Goal: Task Accomplishment & Management: Complete application form

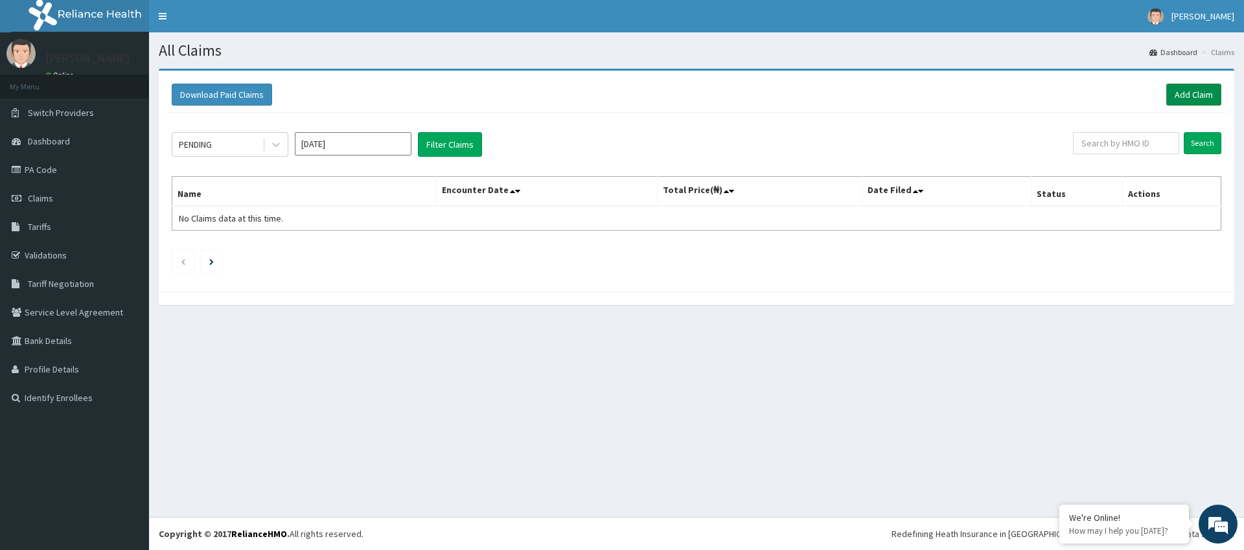
drag, startPoint x: 0, startPoint y: 0, endPoint x: 1190, endPoint y: 94, distance: 1193.8
click at [1190, 94] on link "Add Claim" at bounding box center [1194, 95] width 55 height 22
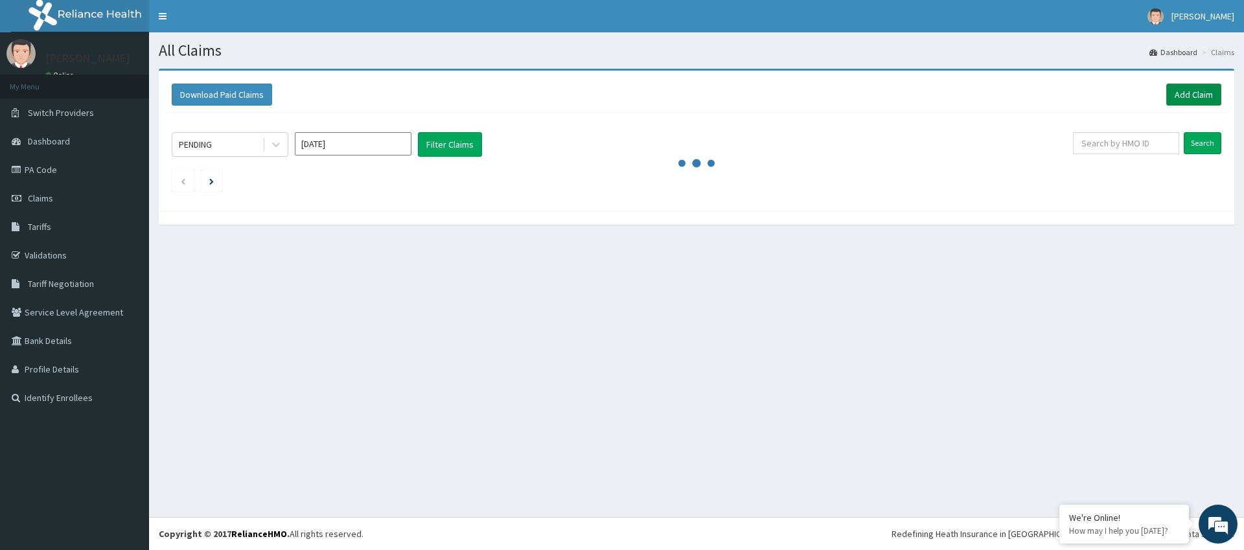
click at [1197, 97] on link "Add Claim" at bounding box center [1194, 95] width 55 height 22
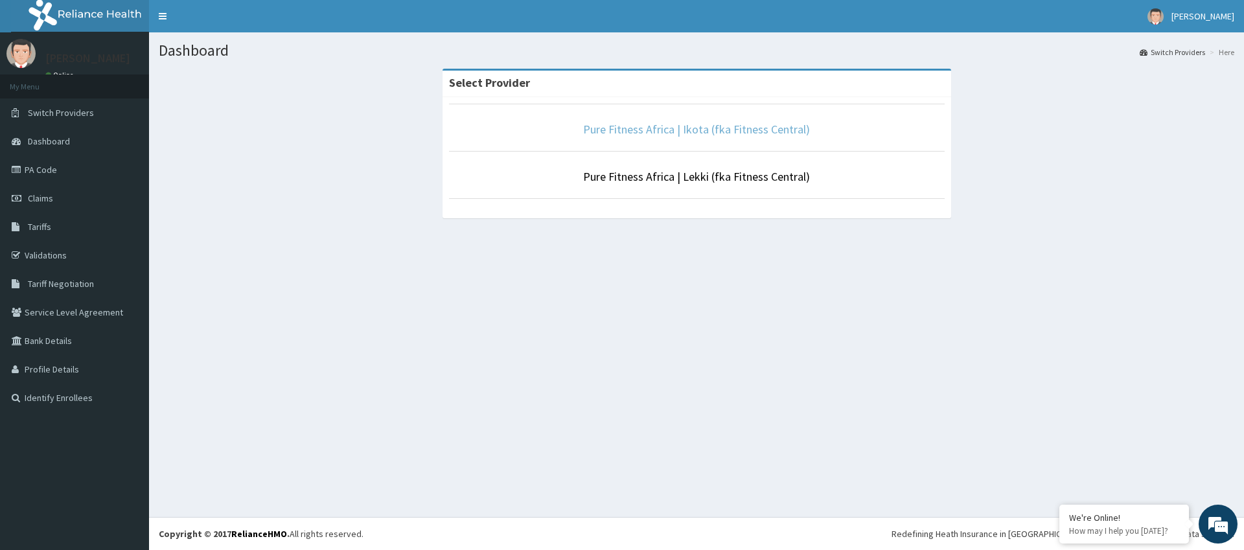
click at [730, 125] on link "Pure Fitness Africa | Ikota (fka Fitness Central)" at bounding box center [696, 129] width 227 height 15
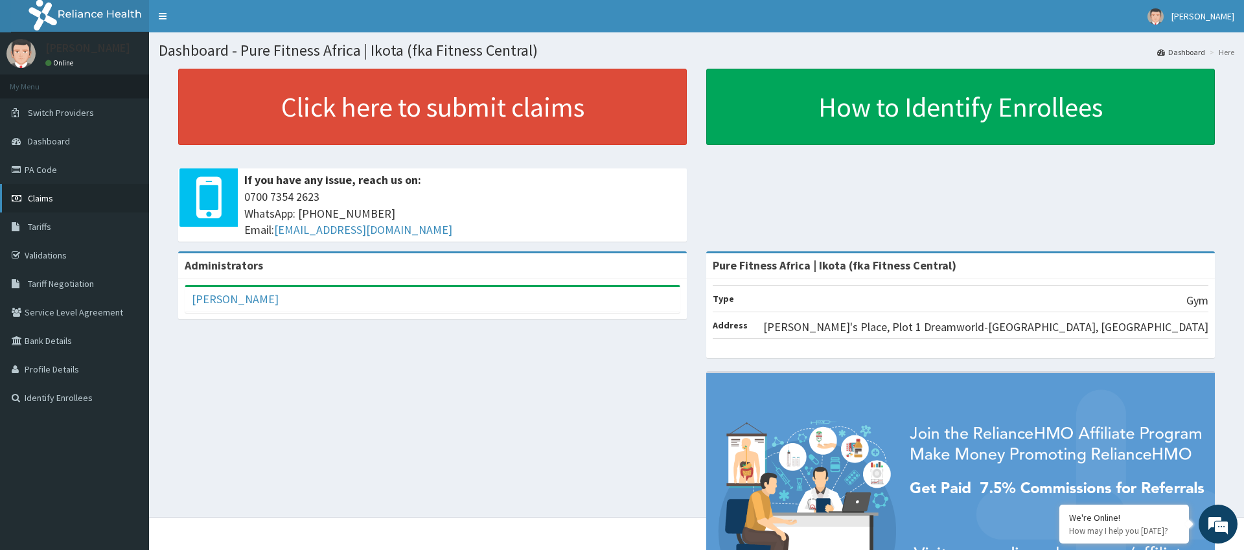
click at [30, 202] on span "Claims" at bounding box center [40, 199] width 25 height 12
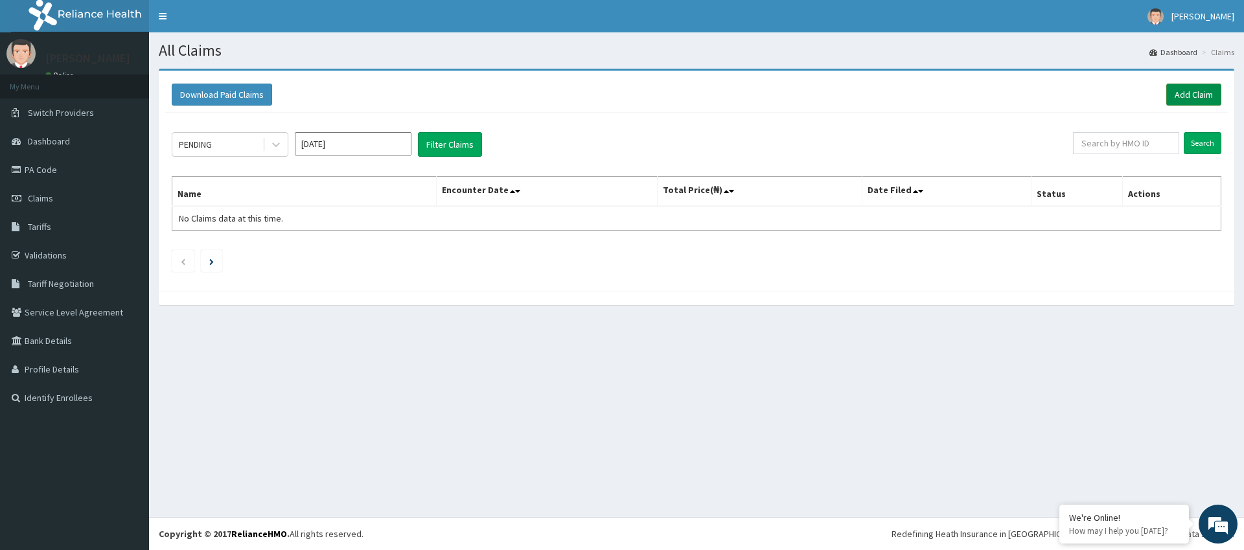
click at [1198, 92] on link "Add Claim" at bounding box center [1194, 95] width 55 height 22
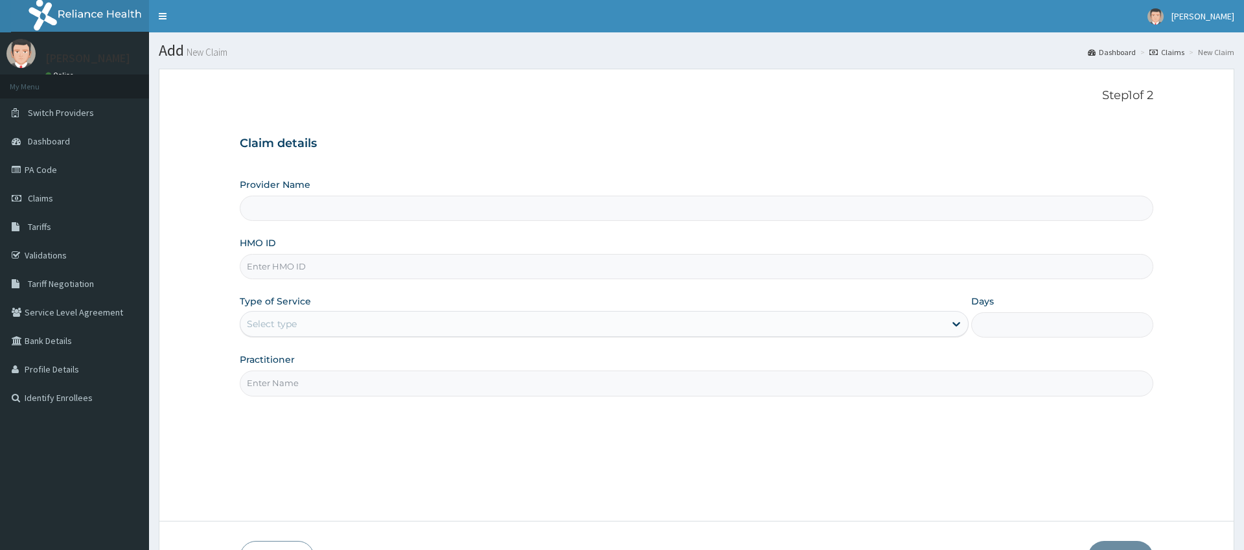
click at [301, 264] on input "HMO ID" at bounding box center [696, 266] width 913 height 25
type input "MR"
type input "Pure Fitness Africa | Ikota (fka Fitness Central)"
type input "1"
type input "MRL/10028/A"
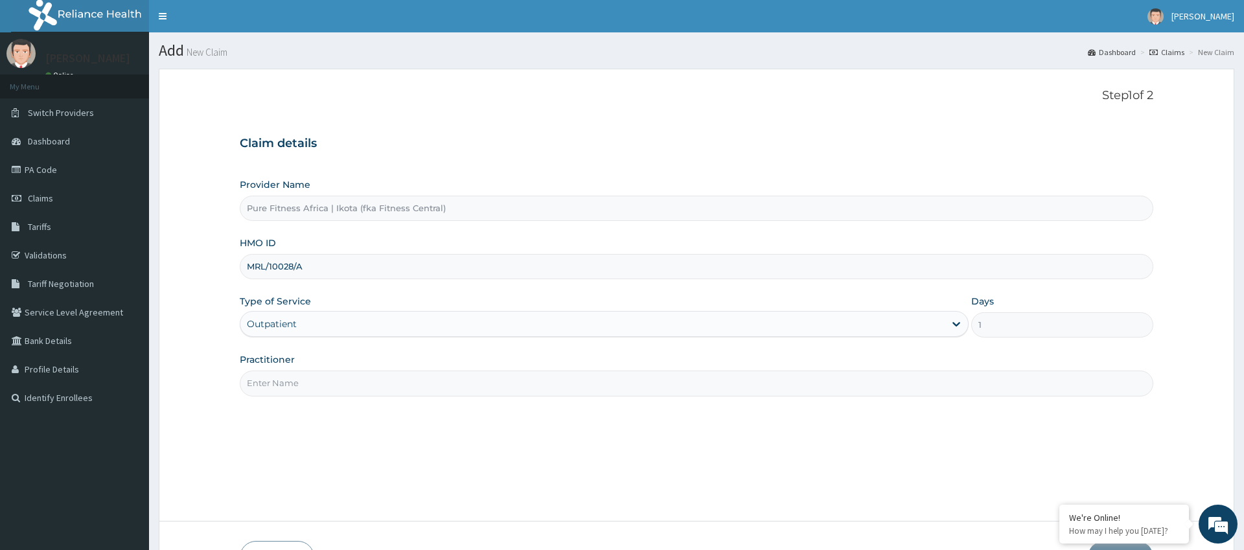
click at [294, 380] on input "Practitioner" at bounding box center [696, 383] width 913 height 25
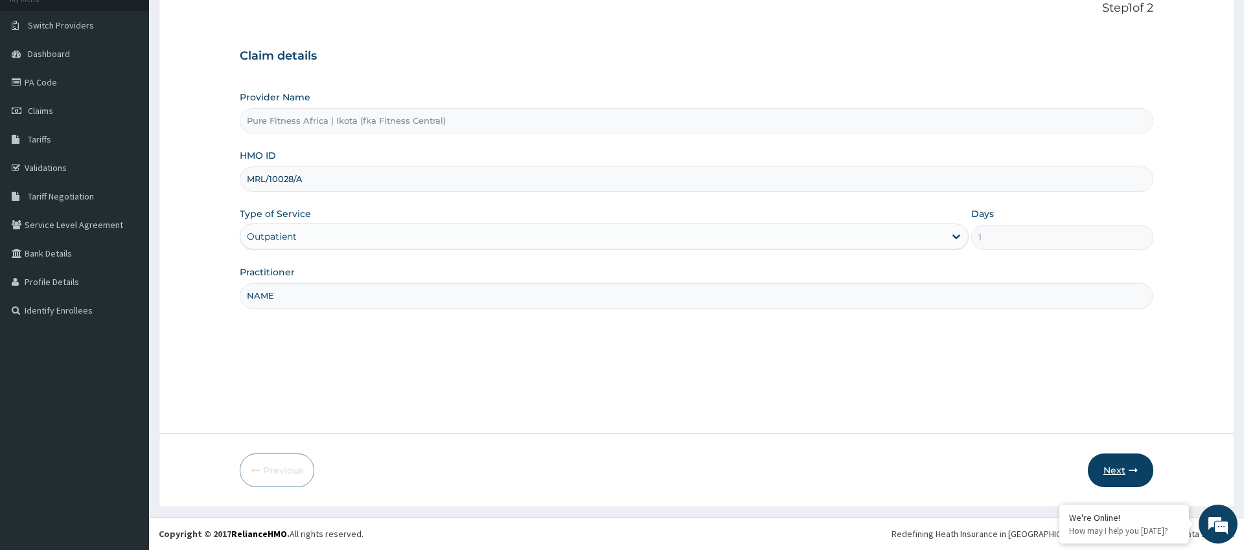
type input "NAME"
click at [1110, 467] on button "Next" at bounding box center [1120, 471] width 65 height 34
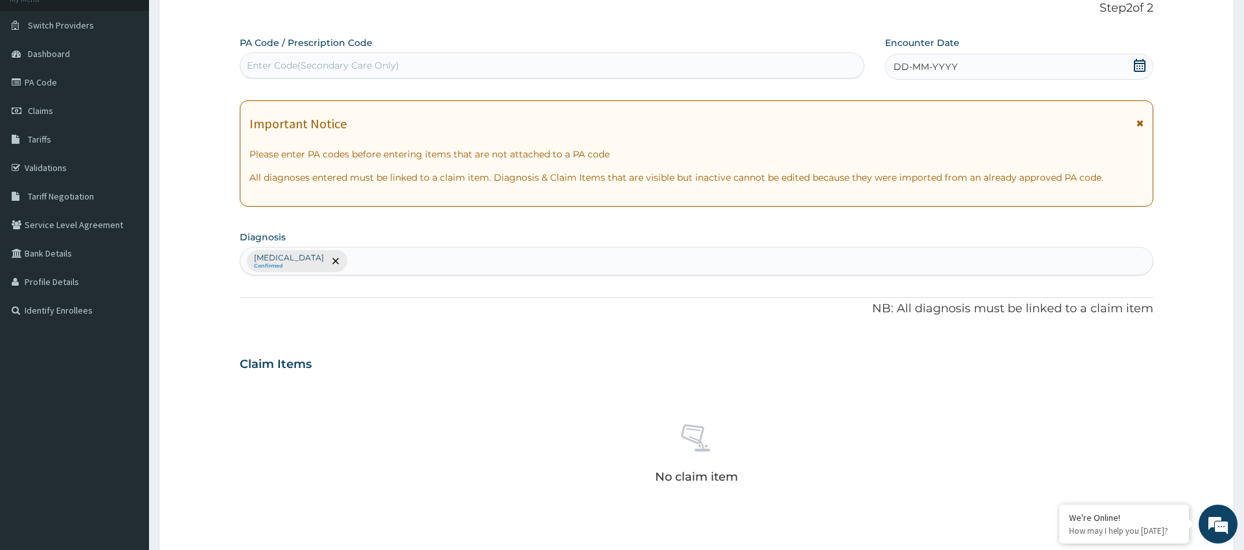
click at [931, 68] on span "DD-MM-YYYY" at bounding box center [926, 66] width 64 height 13
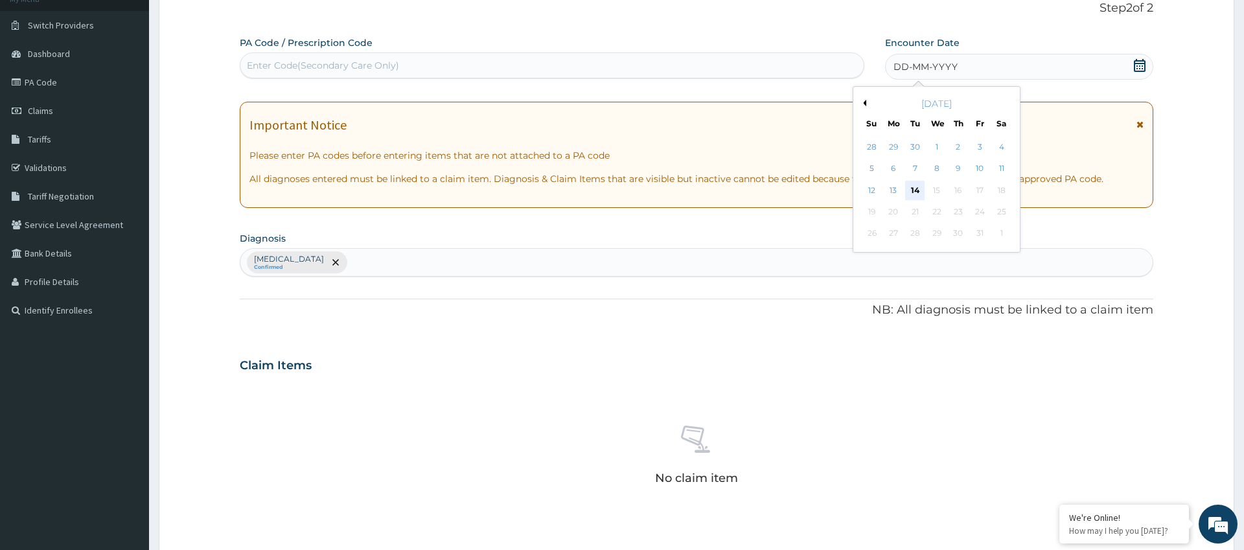
click at [914, 190] on div "14" at bounding box center [915, 190] width 19 height 19
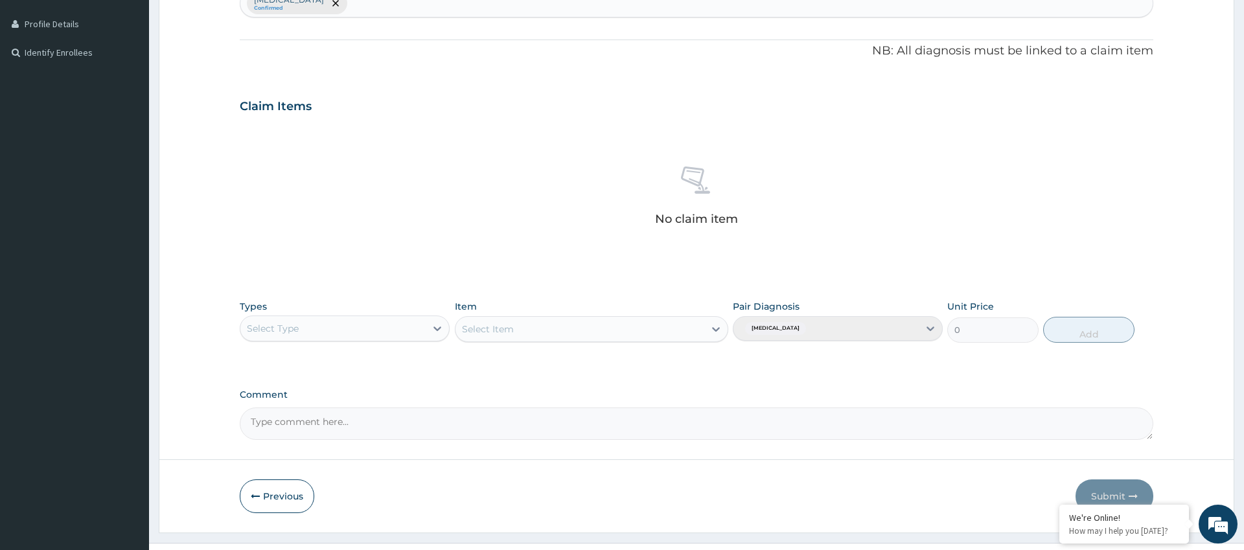
scroll to position [371, 0]
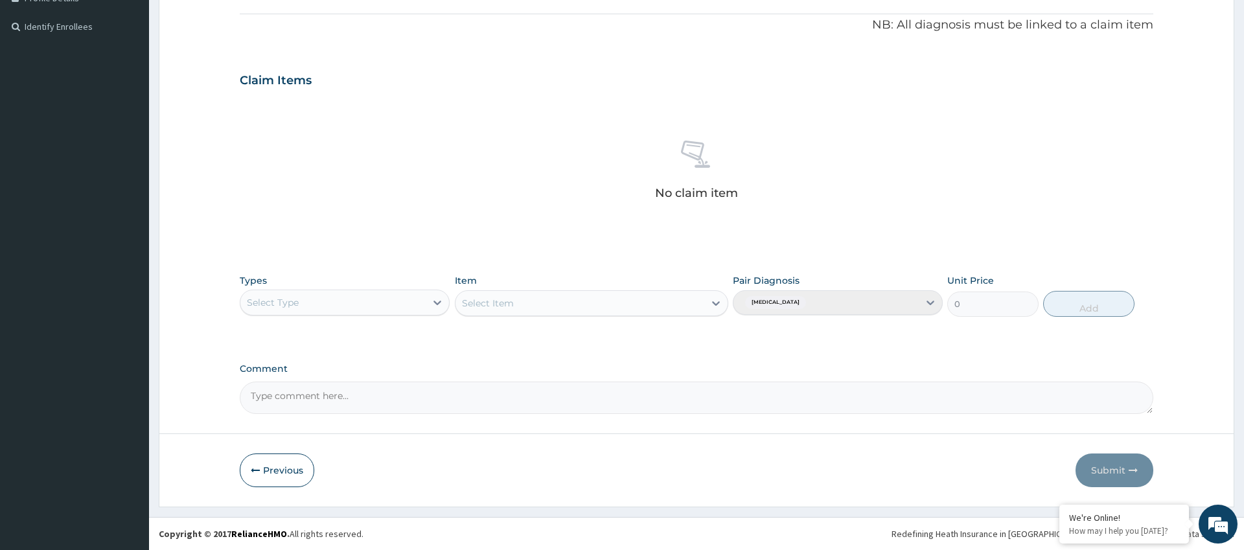
click at [417, 296] on div "Select Type" at bounding box center [332, 302] width 185 height 21
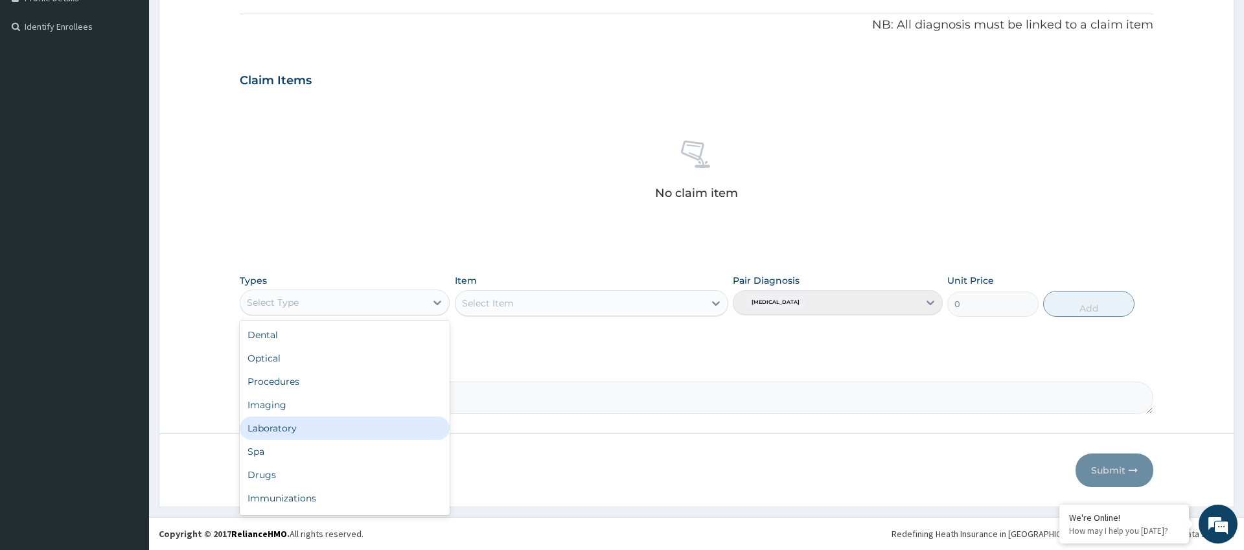
scroll to position [44, 0]
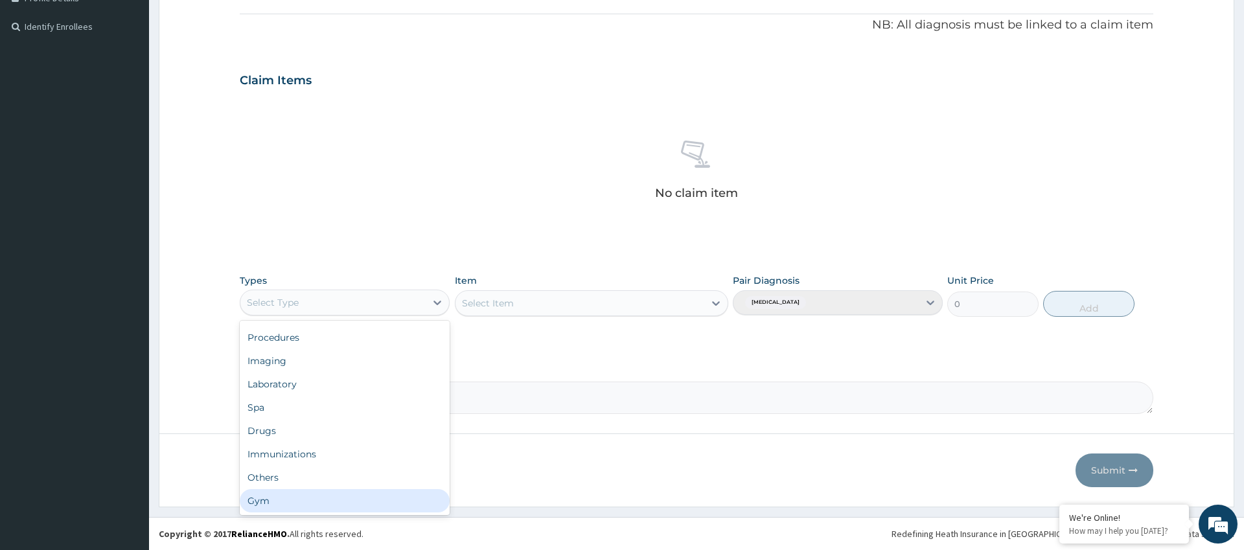
click at [383, 502] on div "Gym" at bounding box center [345, 500] width 210 height 23
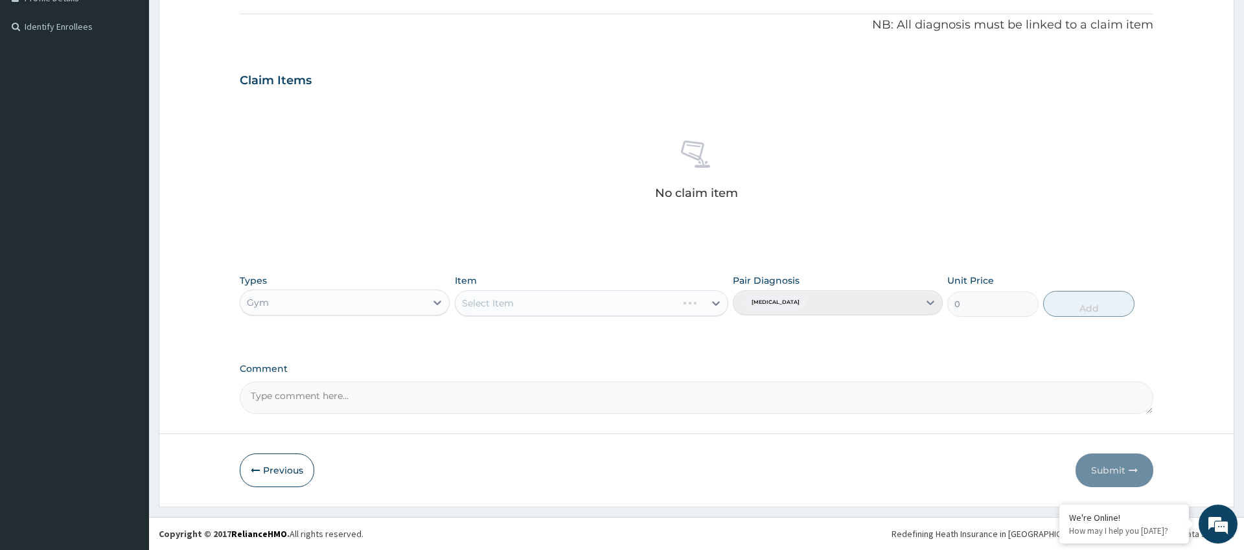
click at [550, 307] on div "Select Item" at bounding box center [592, 303] width 274 height 26
click at [553, 315] on div "Select Item" at bounding box center [592, 303] width 274 height 26
click at [560, 309] on div "Select Item" at bounding box center [592, 303] width 274 height 26
click at [566, 307] on div "Select Item" at bounding box center [581, 303] width 250 height 21
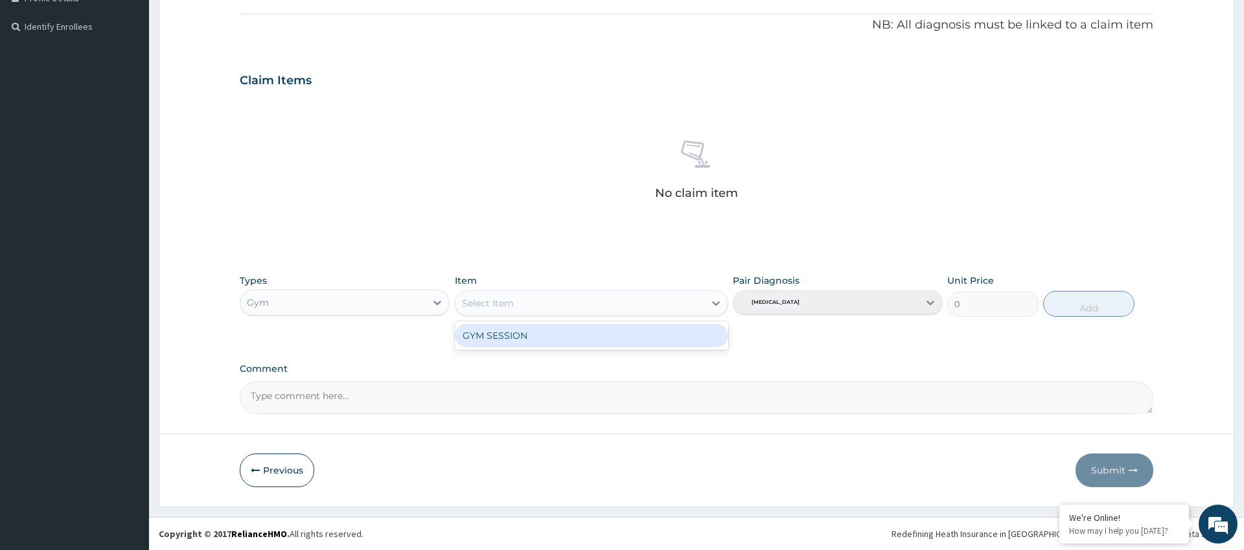
click at [543, 336] on div "GYM SESSION" at bounding box center [592, 335] width 274 height 23
type input "3000"
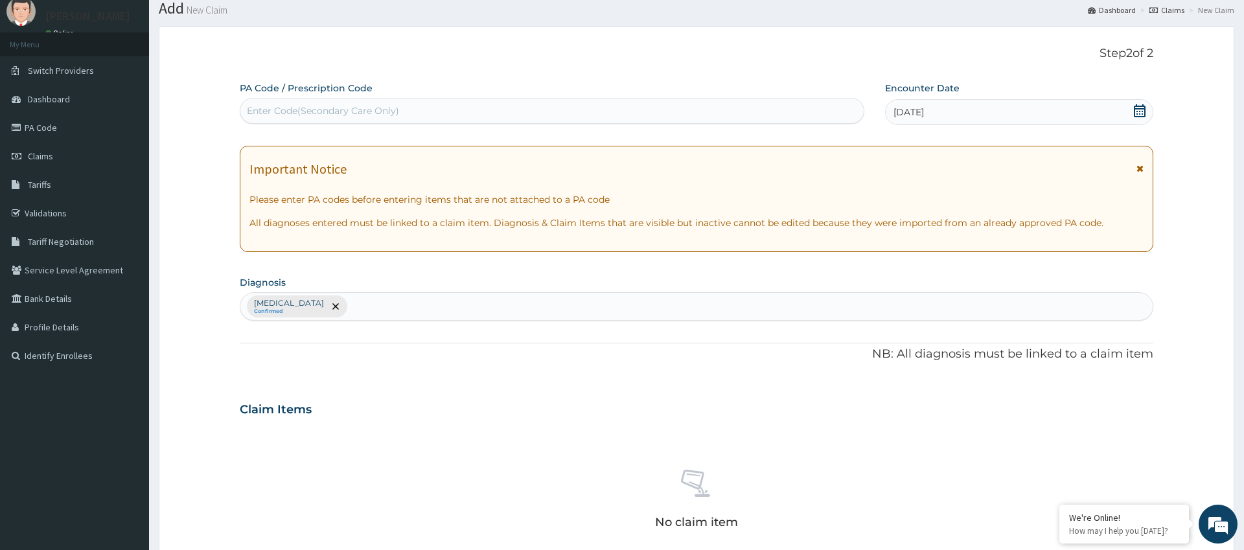
scroll to position [0, 0]
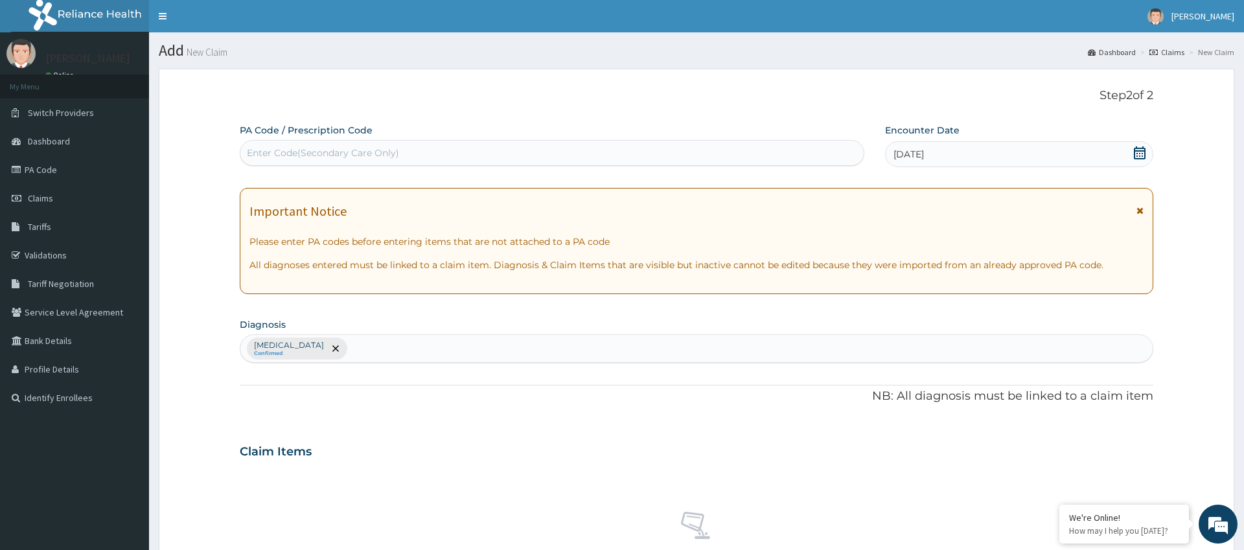
click at [361, 150] on div "Enter Code(Secondary Care Only)" at bounding box center [323, 152] width 152 height 13
type input "PA/862669"
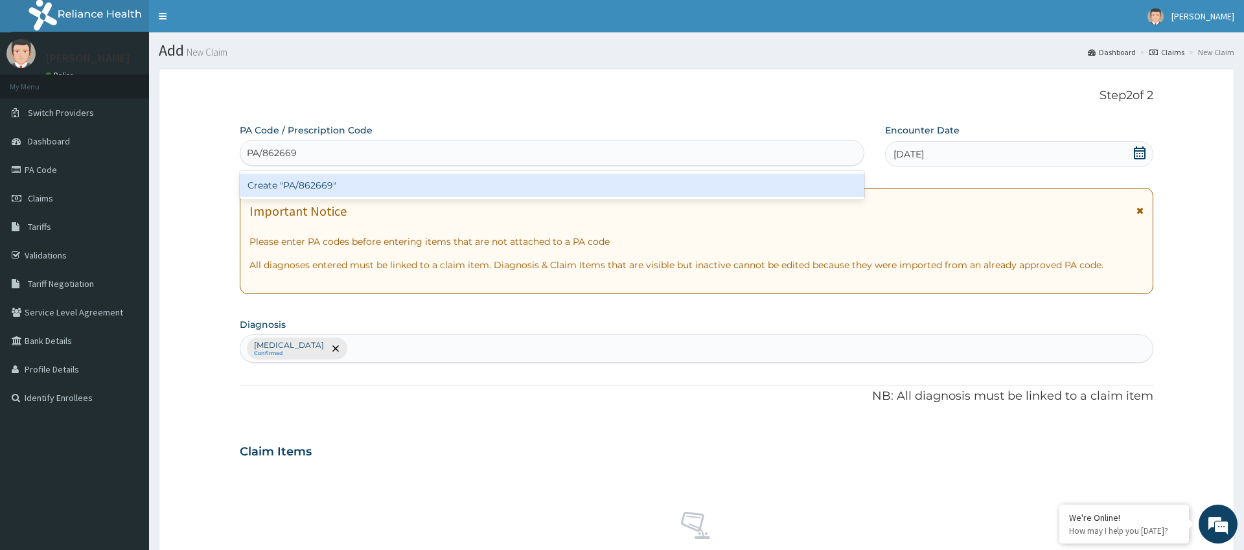
click at [347, 189] on div "Create "PA/862669"" at bounding box center [552, 185] width 625 height 23
